Goal: Information Seeking & Learning: Learn about a topic

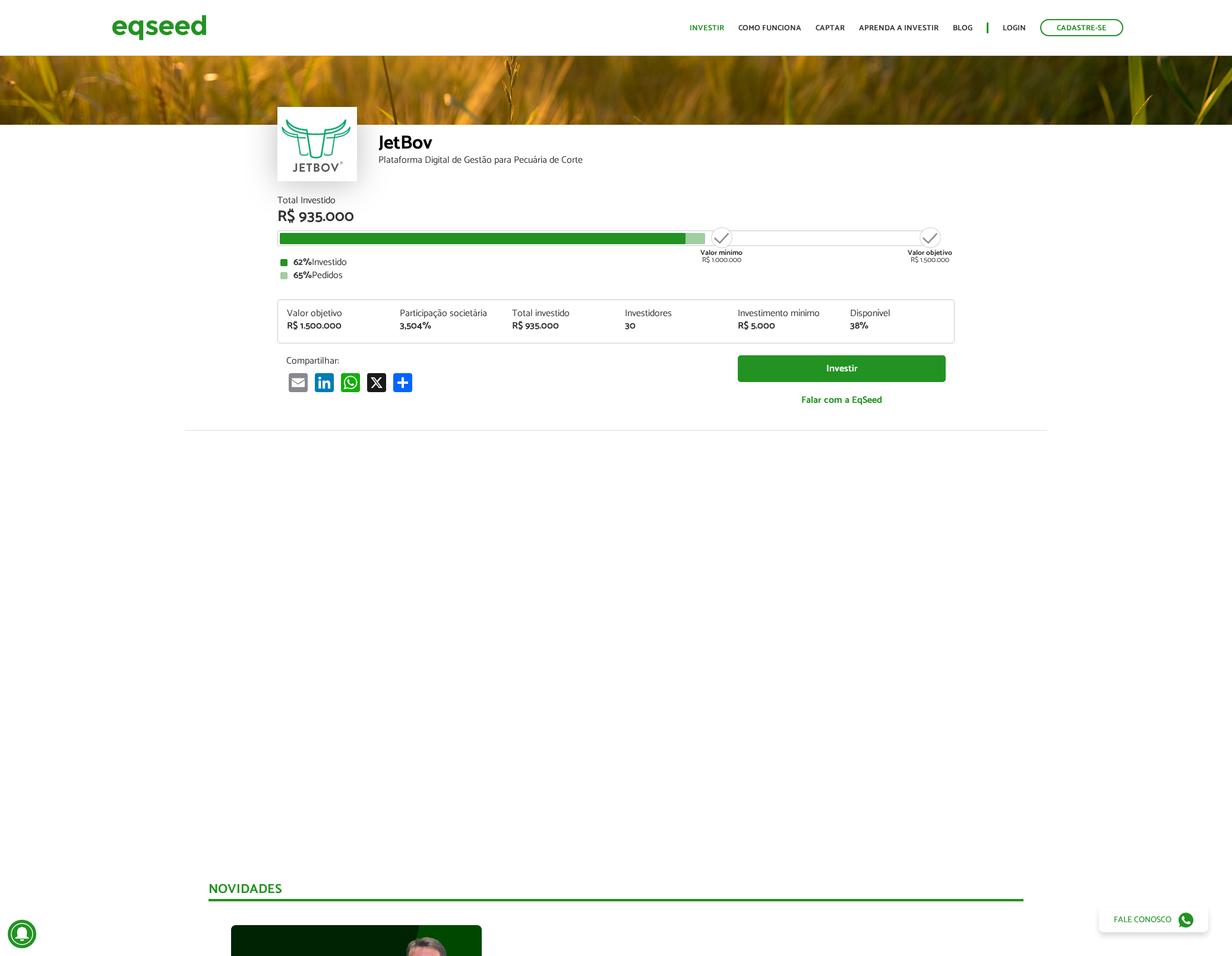
click at [705, 28] on link "Investir" at bounding box center [707, 28] width 35 height 8
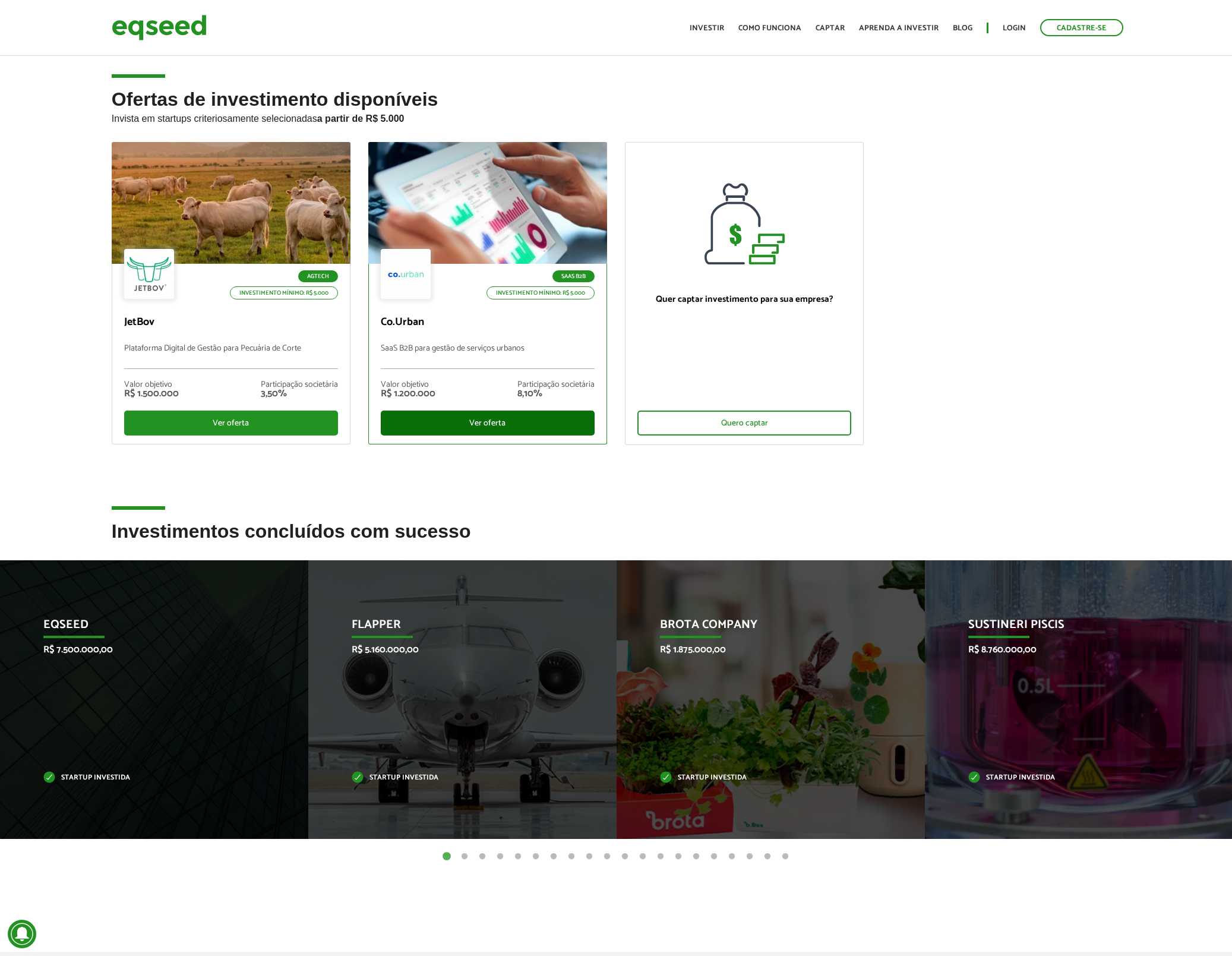
click at [454, 425] on div "Ver oferta" at bounding box center [488, 423] width 214 height 25
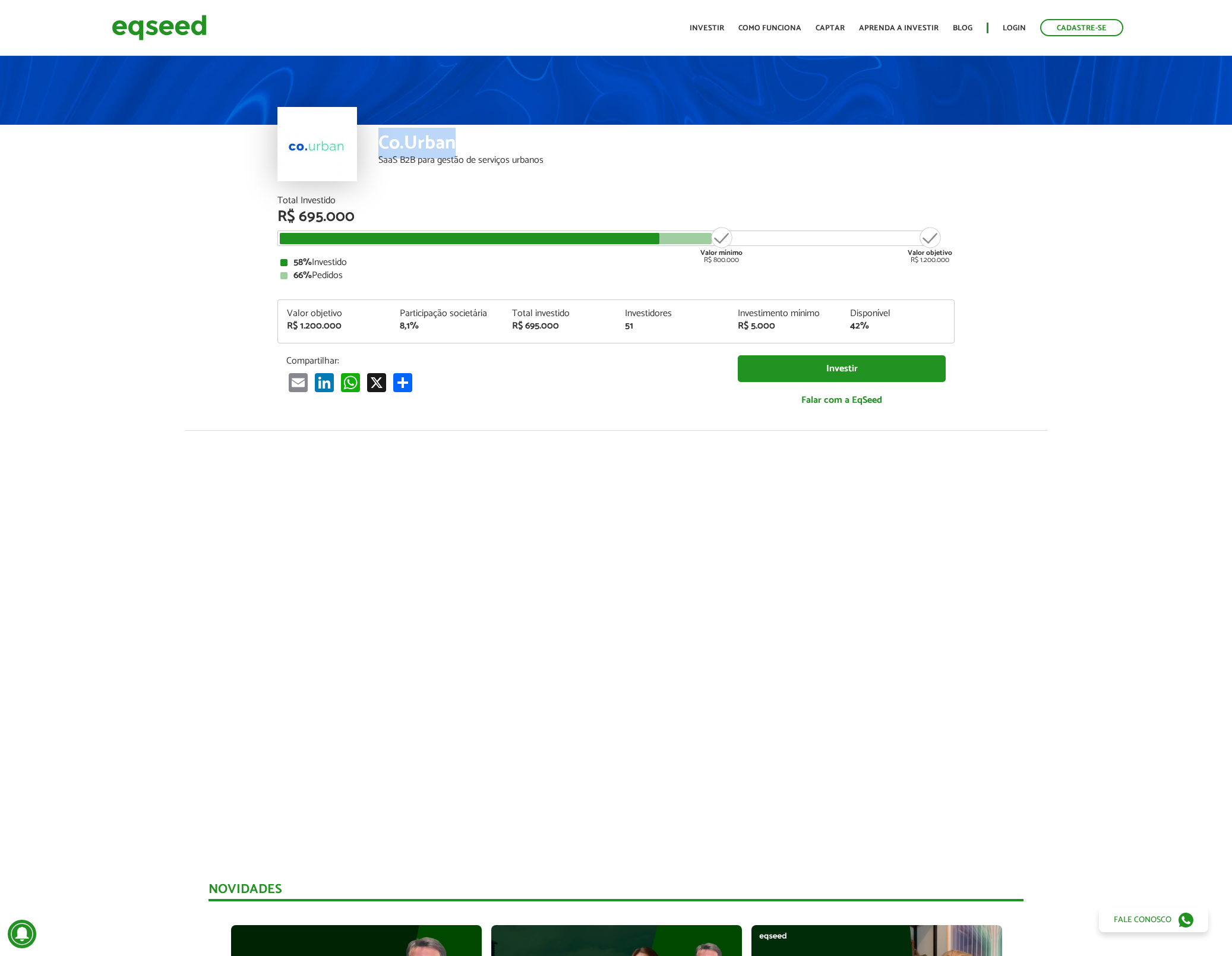
drag, startPoint x: 462, startPoint y: 147, endPoint x: 372, endPoint y: 145, distance: 90.0
click at [372, 145] on div "Co.Urban SaaS B2B para gestão de serviços urbanos" at bounding box center [616, 160] width 677 height 71
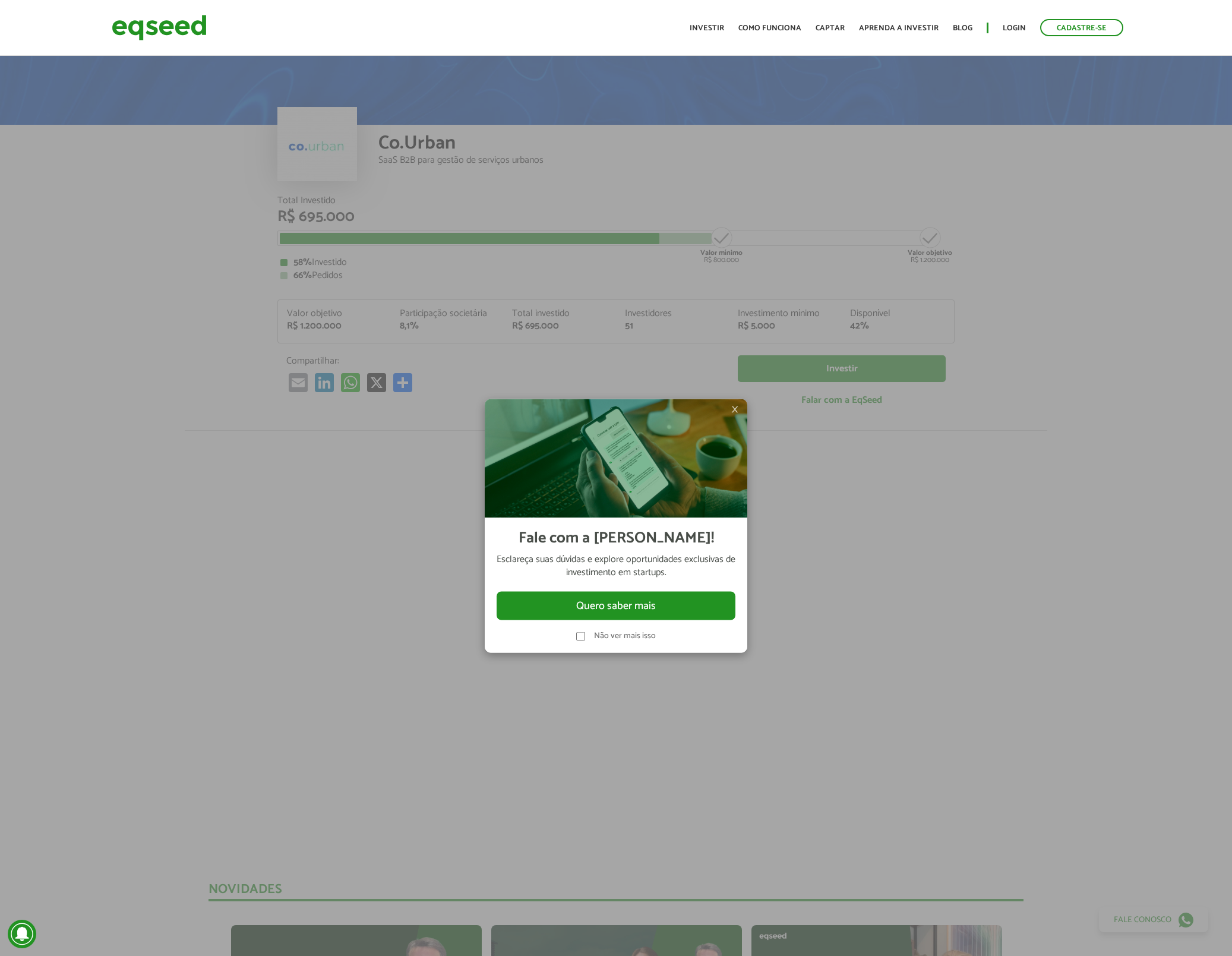
click at [738, 409] on span "×" at bounding box center [734, 409] width 7 height 14
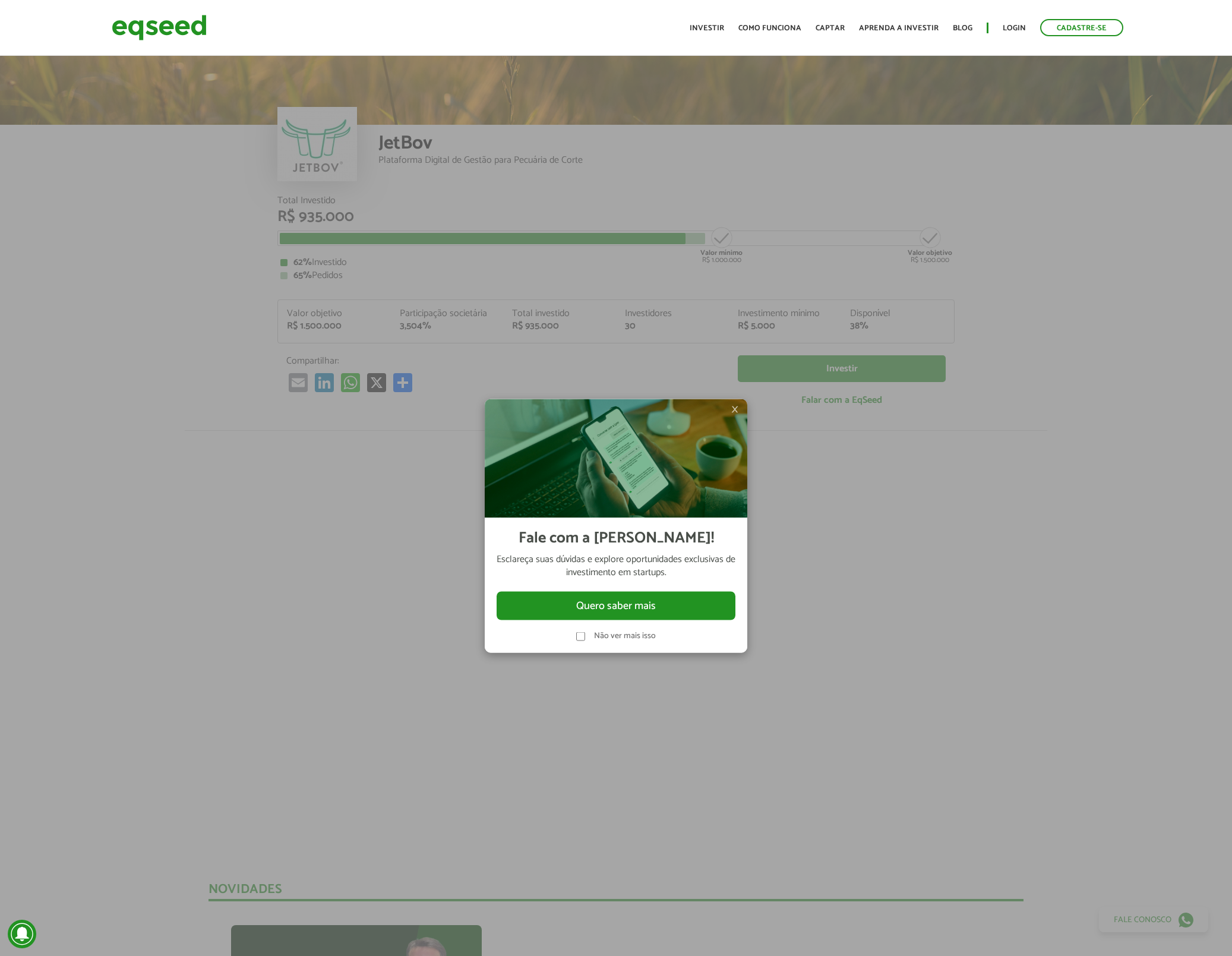
click at [228, 187] on div at bounding box center [616, 478] width 1232 height 956
click at [738, 411] on span "×" at bounding box center [734, 409] width 7 height 14
